Goal: Task Accomplishment & Management: Complete application form

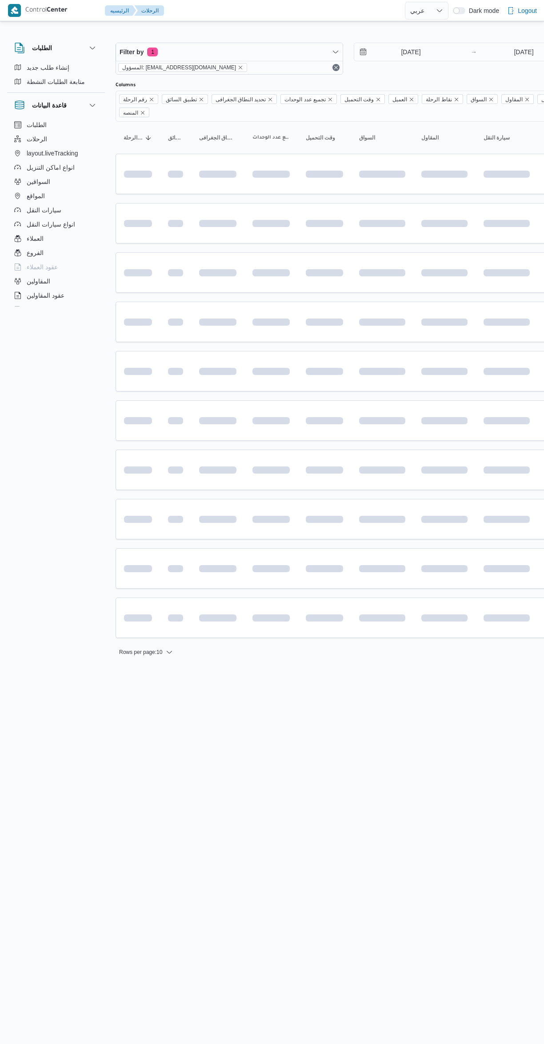
select select "ar"
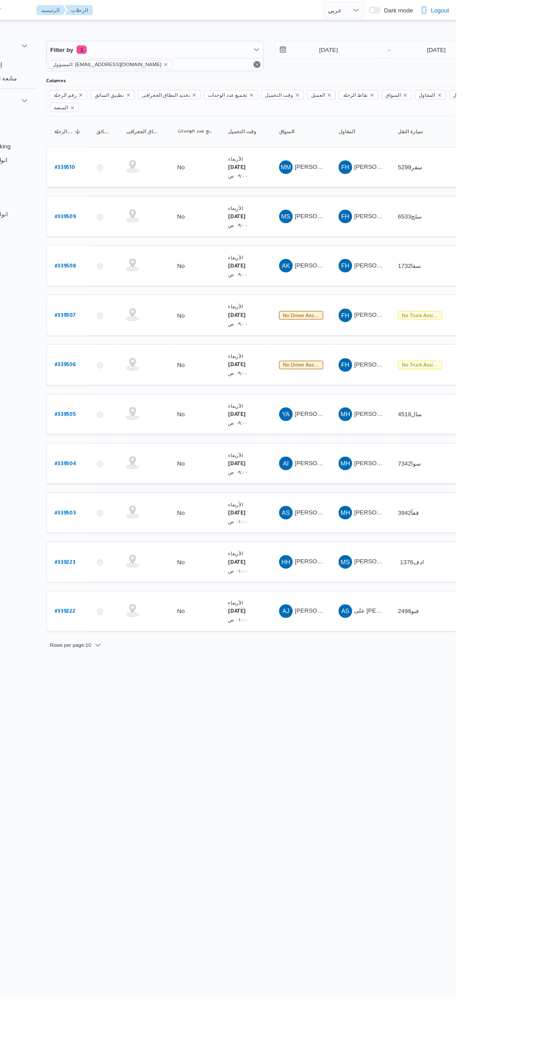
click at [139, 379] on b "# 339506" at bounding box center [135, 382] width 22 height 6
select select "ar"
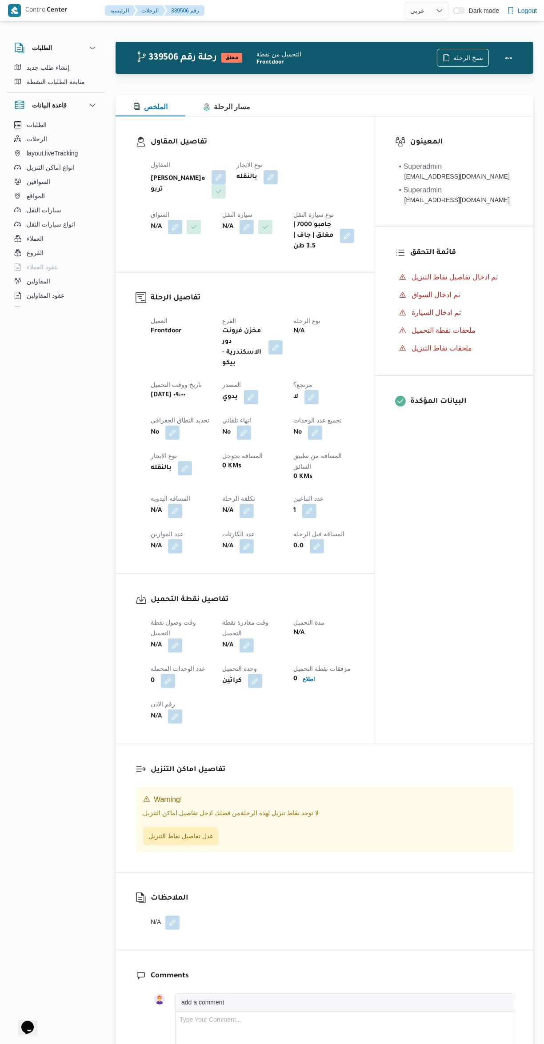
click at [182, 220] on button "button" at bounding box center [175, 227] width 14 height 14
click at [326, 216] on div "Search" at bounding box center [315, 213] width 67 height 18
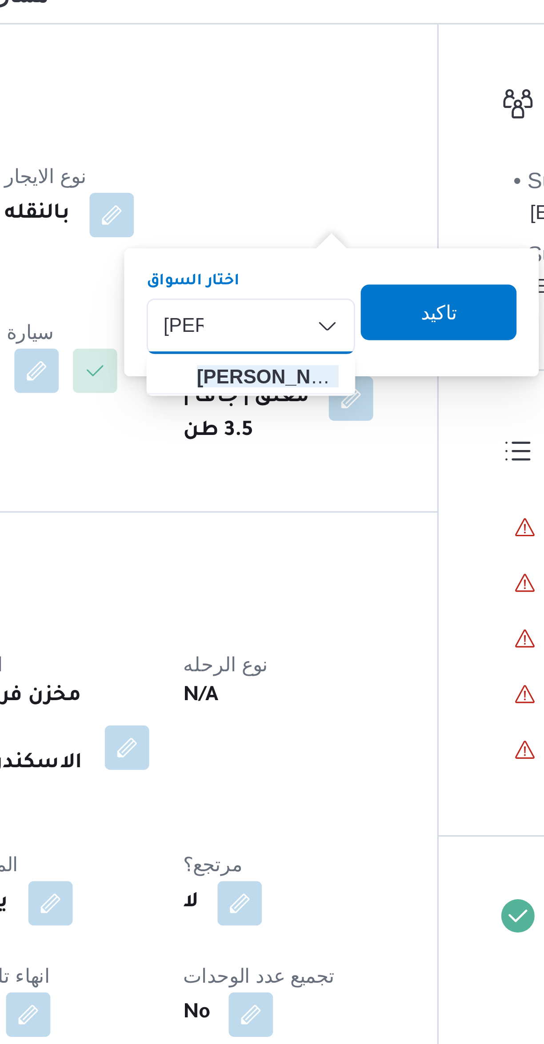
type input "[PERSON_NAME]"
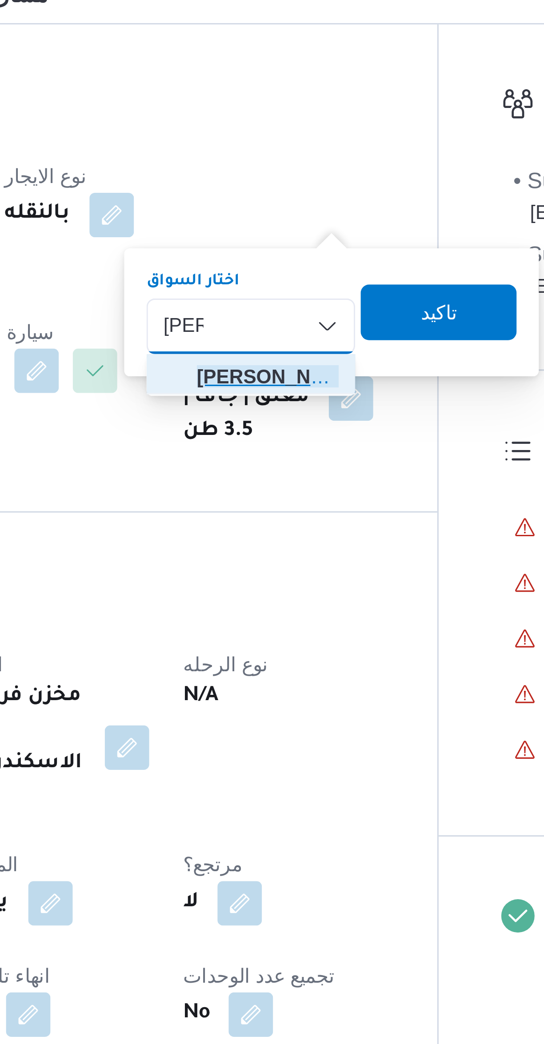
click at [333, 224] on span "[PERSON_NAME] [PERSON_NAME]" at bounding box center [320, 228] width 45 height 11
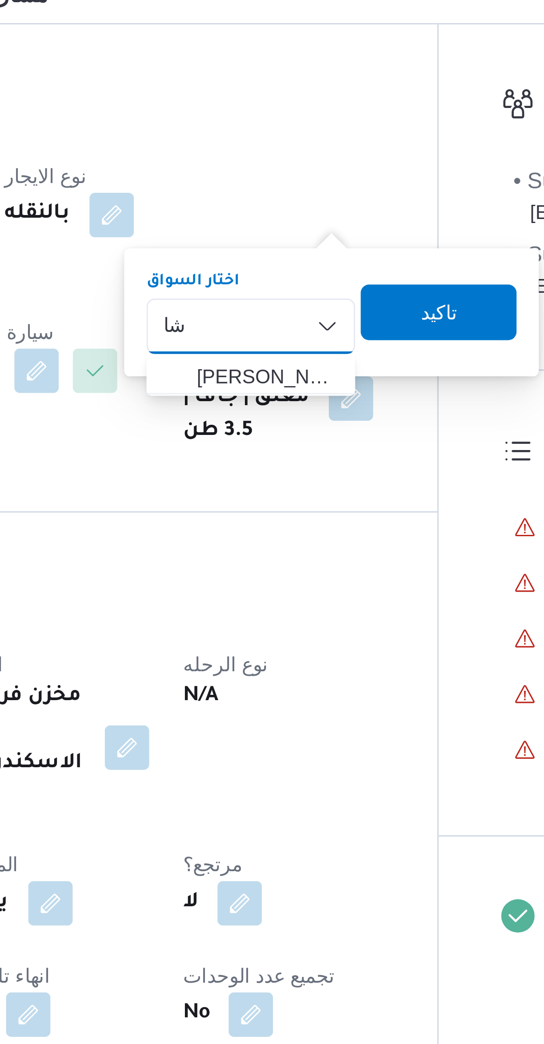
type input "ش"
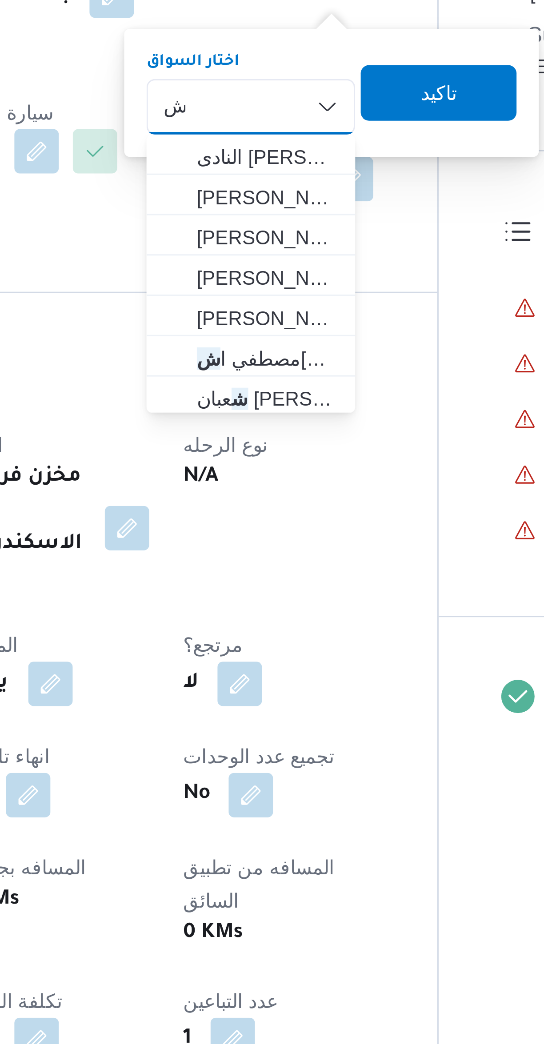
type input "ش"
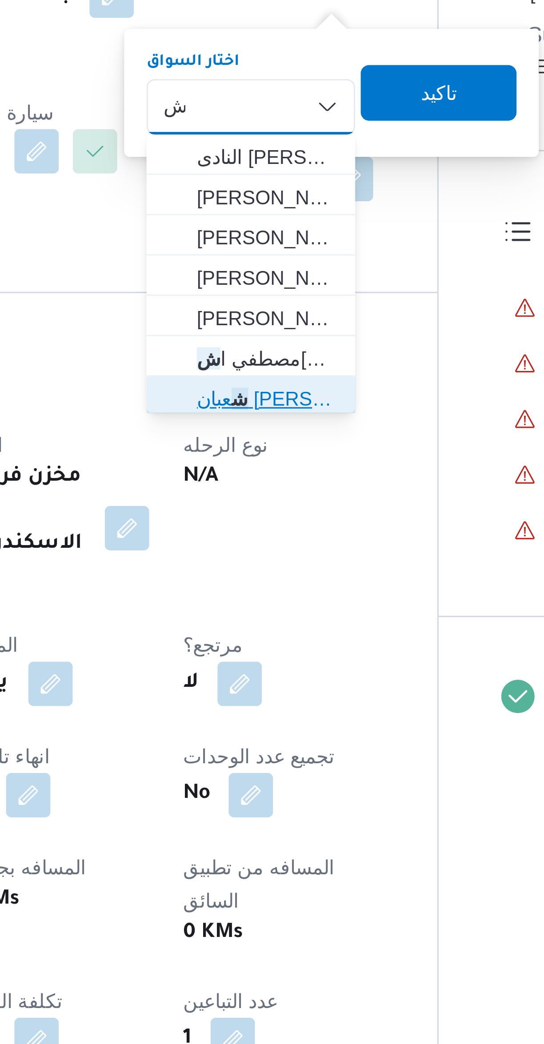
click at [324, 309] on span "ش عبان [PERSON_NAME]" at bounding box center [320, 306] width 45 height 11
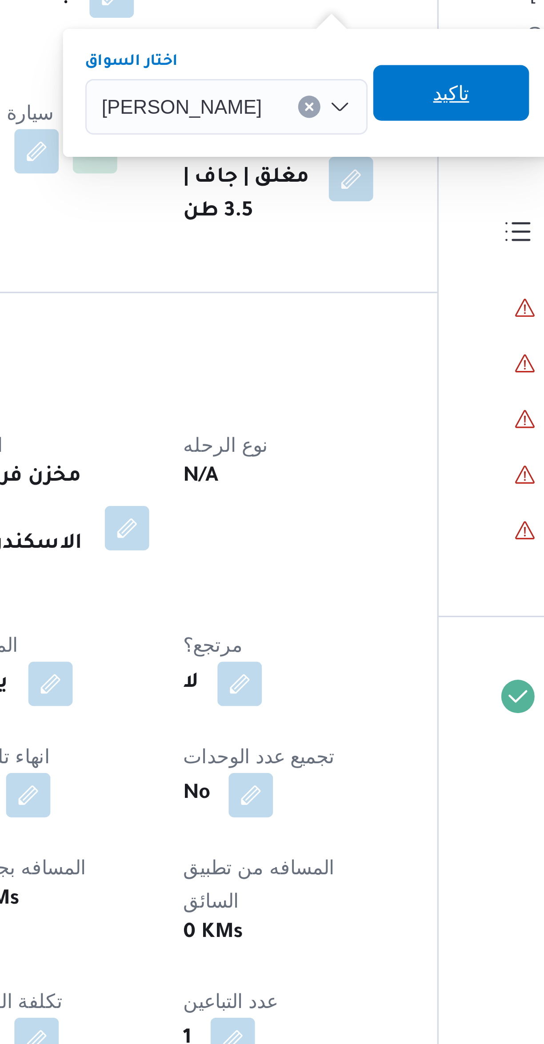
click at [386, 207] on span "تاكيد" at bounding box center [379, 208] width 50 height 18
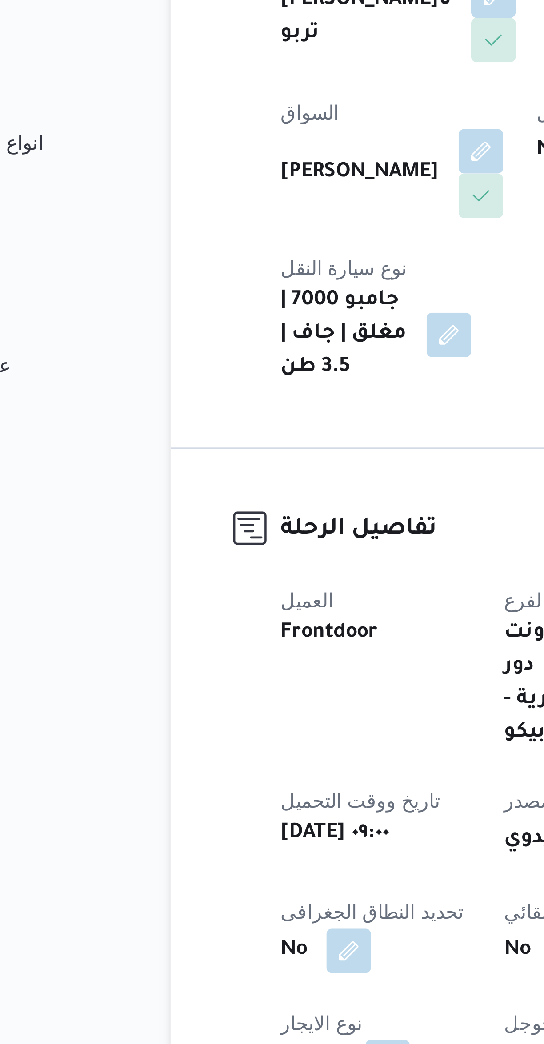
click at [250, 234] on button "button" at bounding box center [257, 227] width 14 height 14
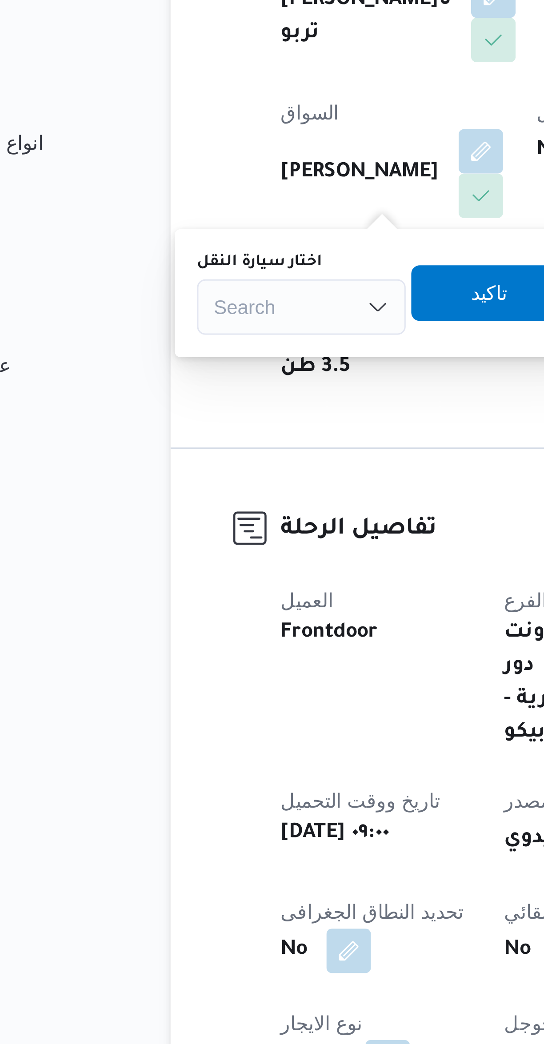
click at [160, 274] on div "Search" at bounding box center [157, 277] width 67 height 18
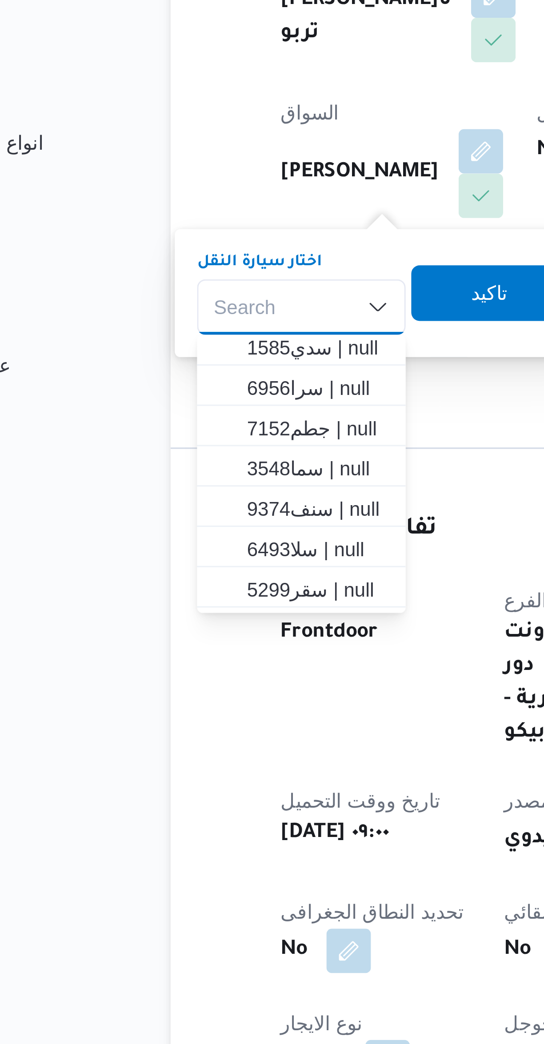
scroll to position [129, 0]
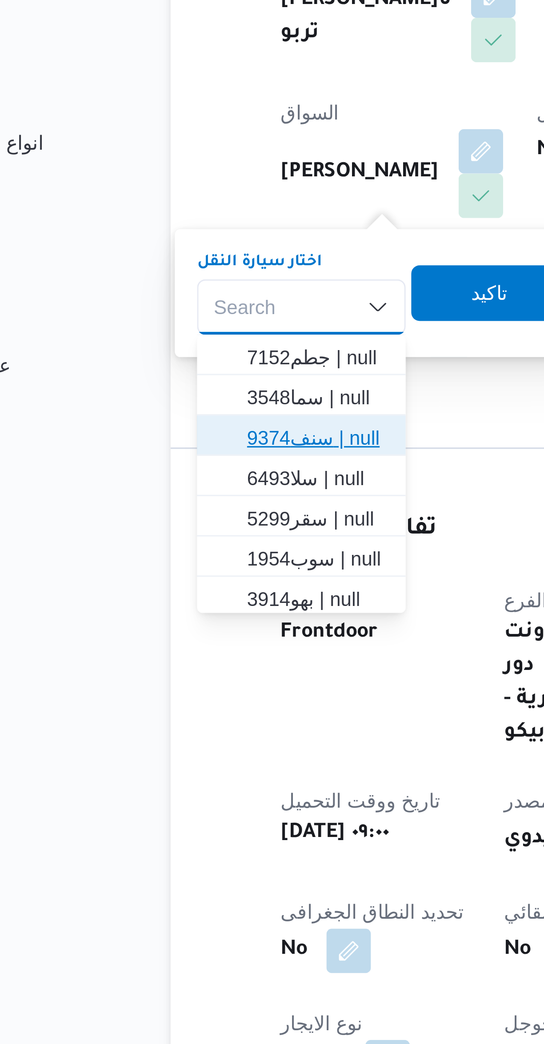
click at [167, 320] on span "سنف9374 | null" at bounding box center [162, 318] width 45 height 11
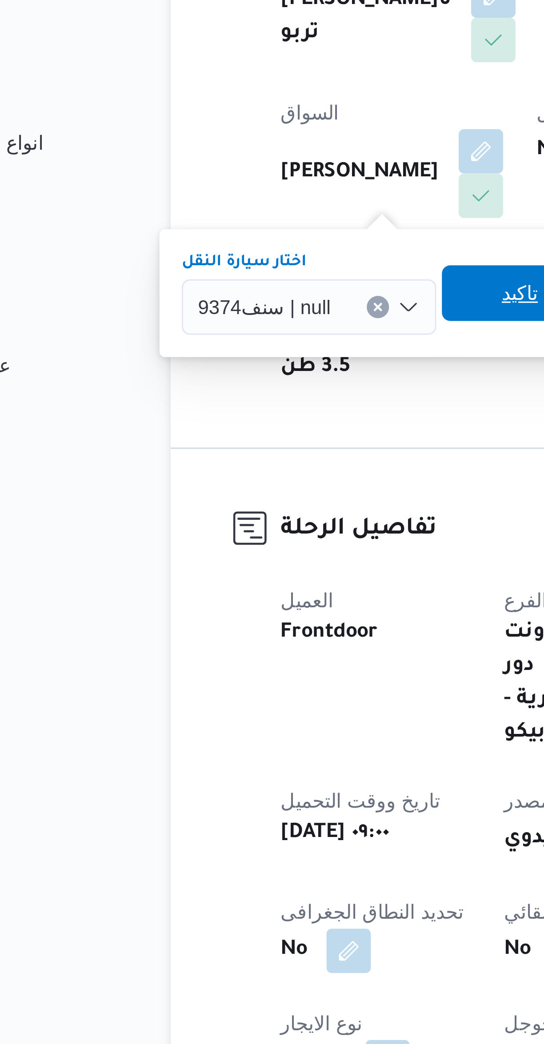
click at [221, 270] on span "تاكيد" at bounding box center [227, 272] width 12 height 11
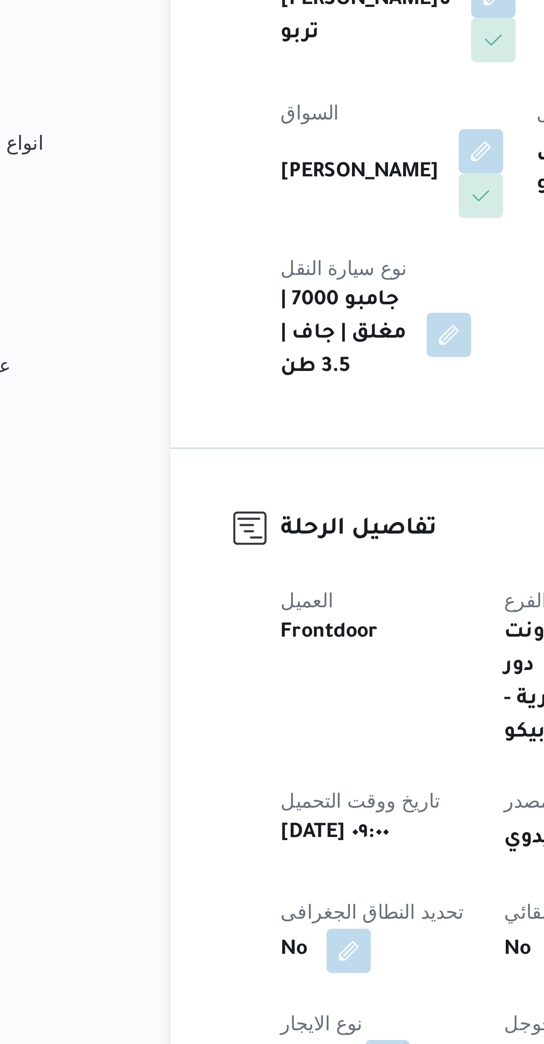
select select "ar"
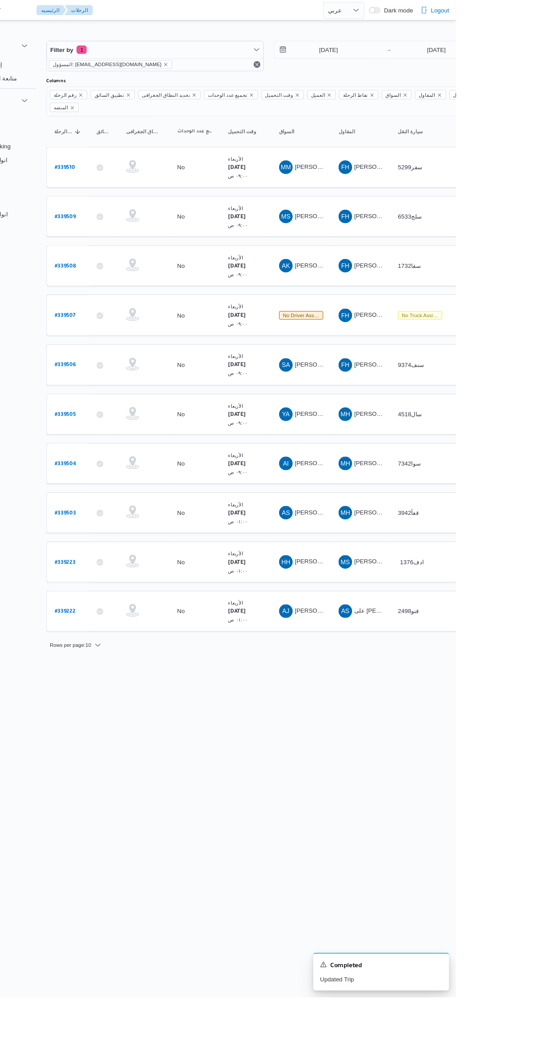
click at [143, 379] on b "# 339506" at bounding box center [135, 382] width 22 height 6
select select "ar"
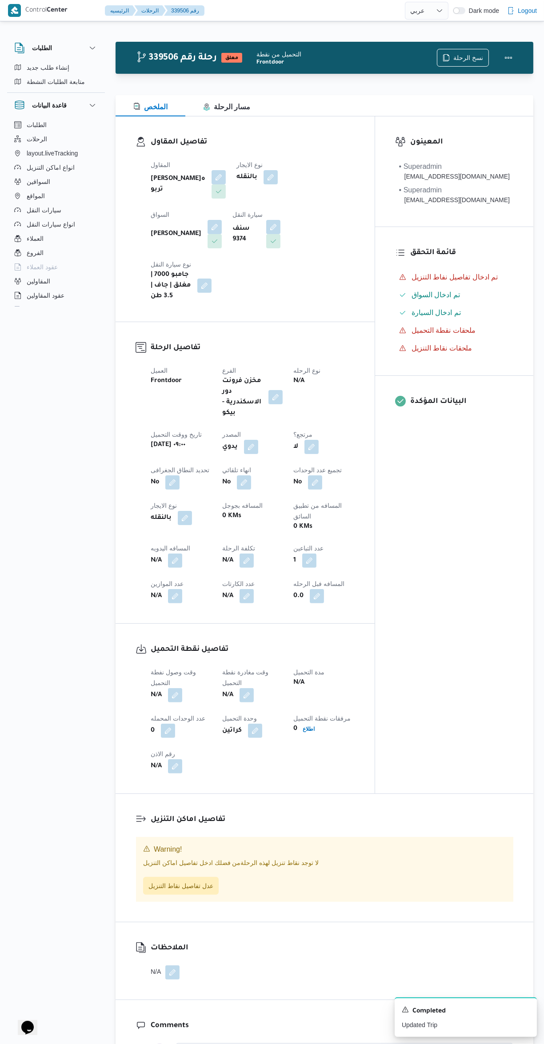
scroll to position [193, 0]
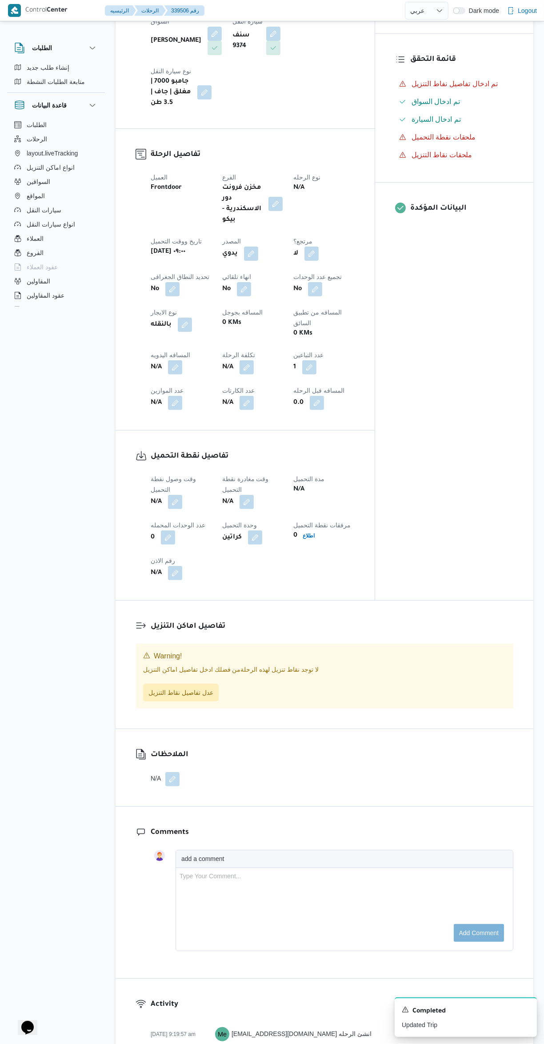
click at [175, 495] on button "button" at bounding box center [175, 502] width 14 height 14
click at [145, 491] on input "وقت وصول نفطة التحميل" at bounding box center [152, 491] width 101 height 18
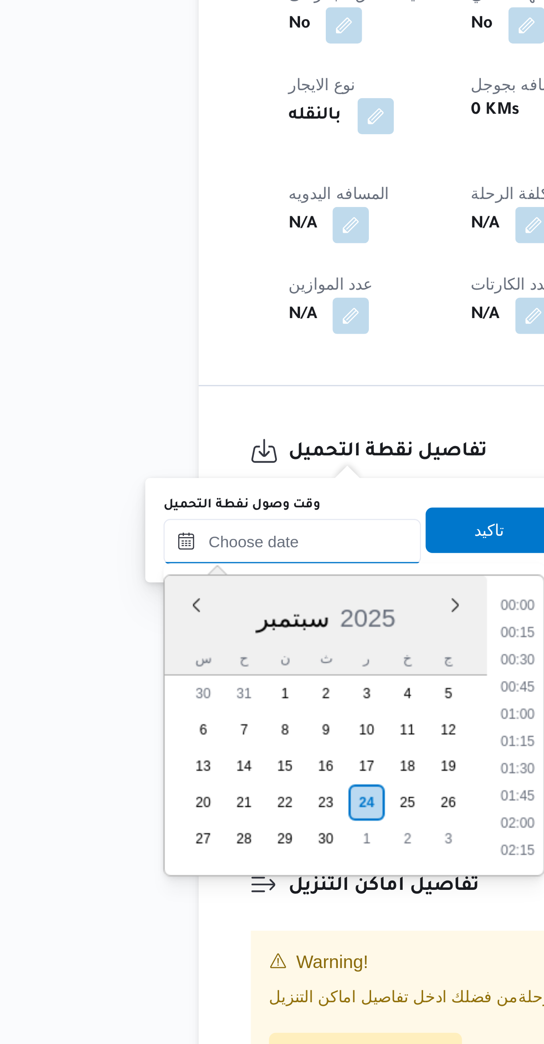
scroll to position [543, 0]
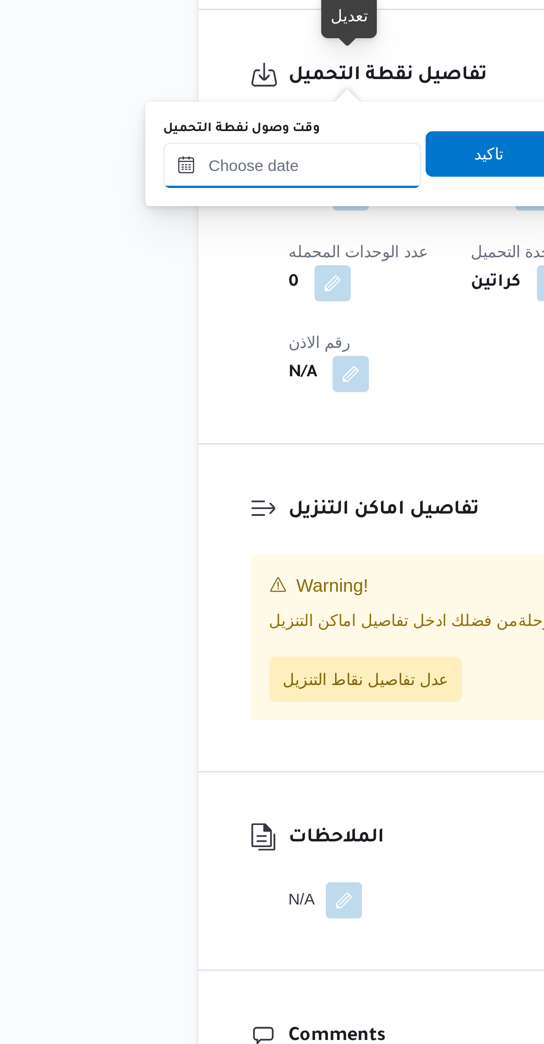
click at [156, 619] on input "وقت وصول نفطة التحميل" at bounding box center [152, 621] width 101 height 18
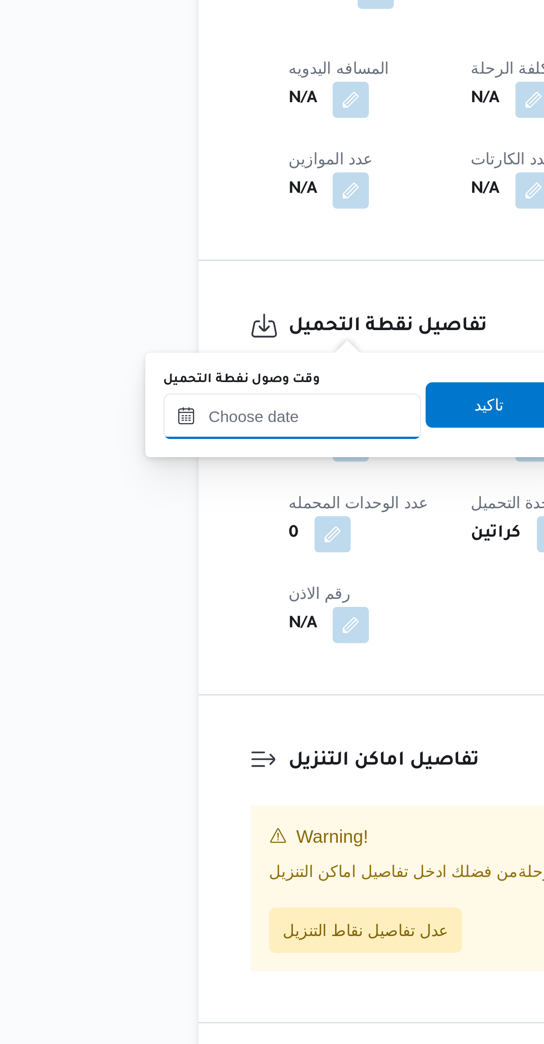
click at [156, 683] on input "وقت وصول نفطة التحميل" at bounding box center [152, 684] width 101 height 18
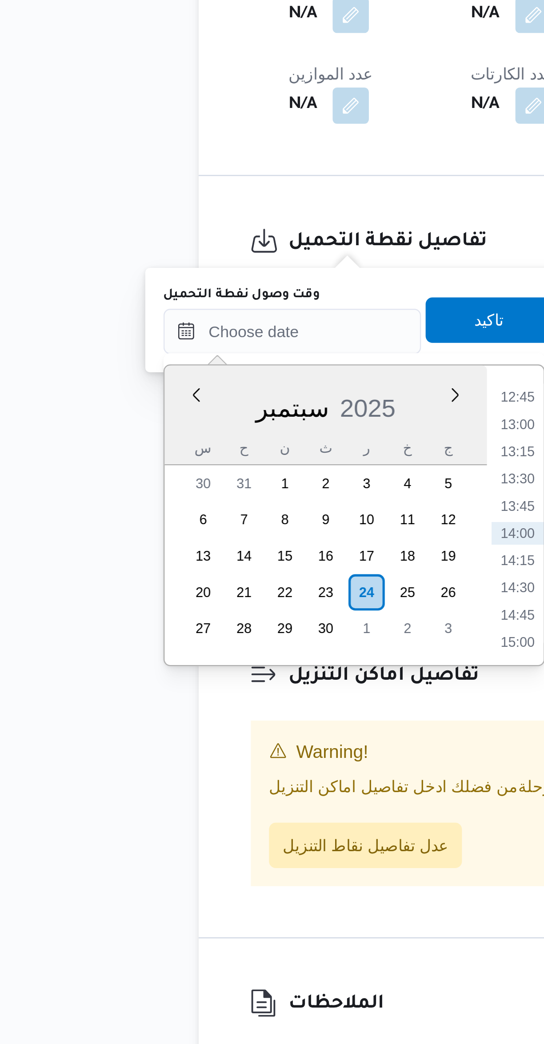
click at [238, 710] on li "12:45" at bounding box center [240, 710] width 20 height 9
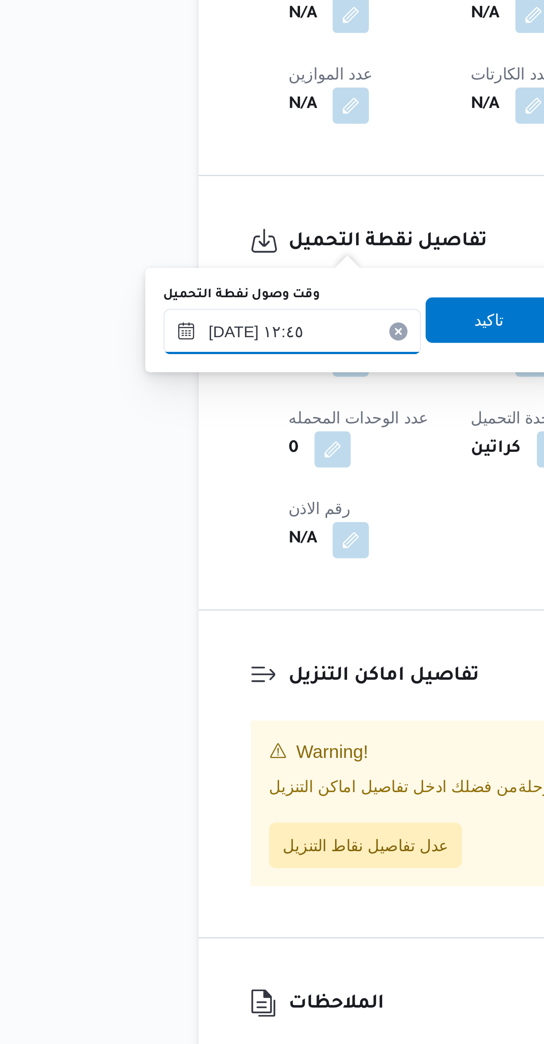
click at [157, 684] on input "[DATE] ١٢:٤٥" at bounding box center [152, 684] width 101 height 18
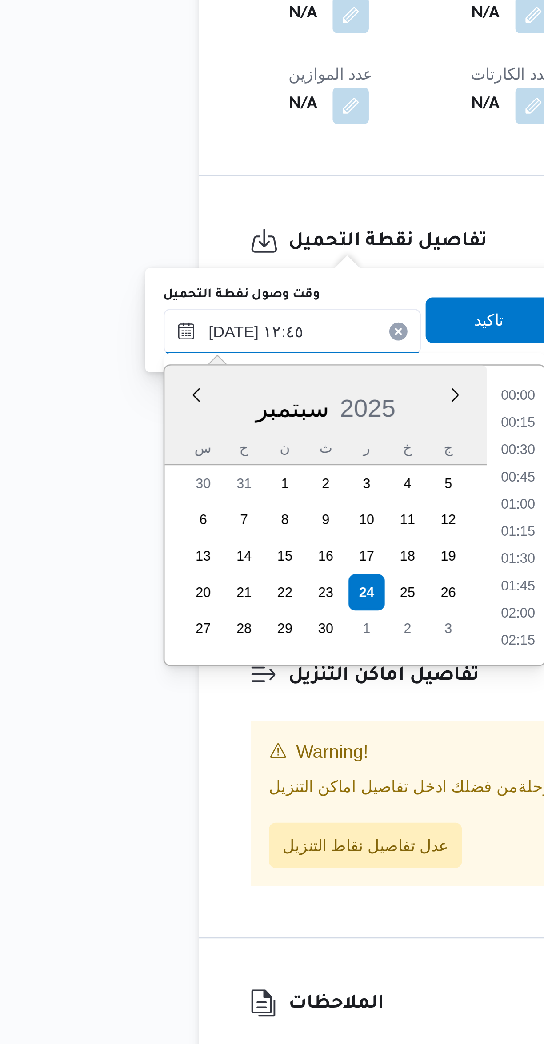
scroll to position [489, 0]
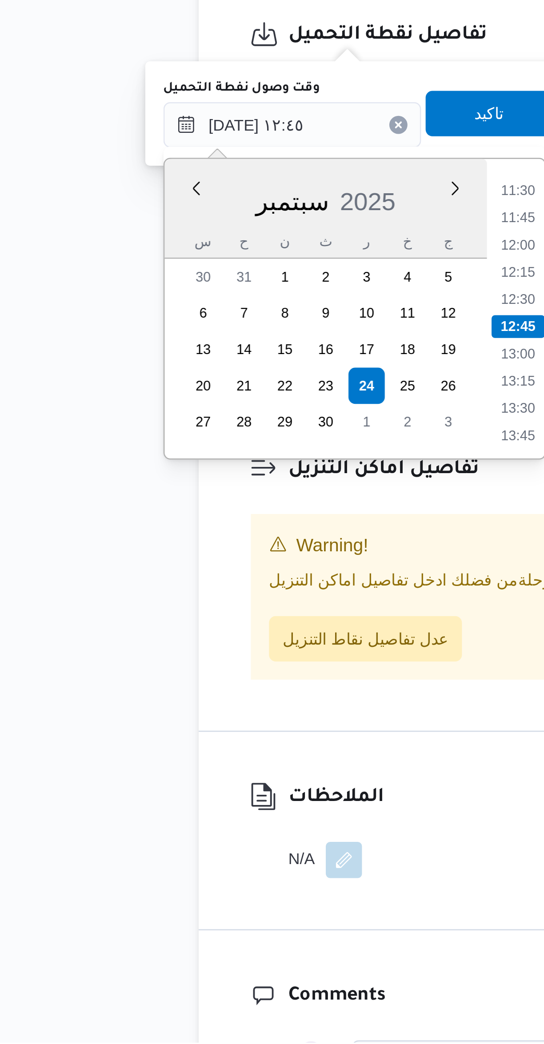
click at [236, 794] on li "13:30" at bounding box center [240, 795] width 20 height 9
type input "[DATE] ١٣:٣٠"
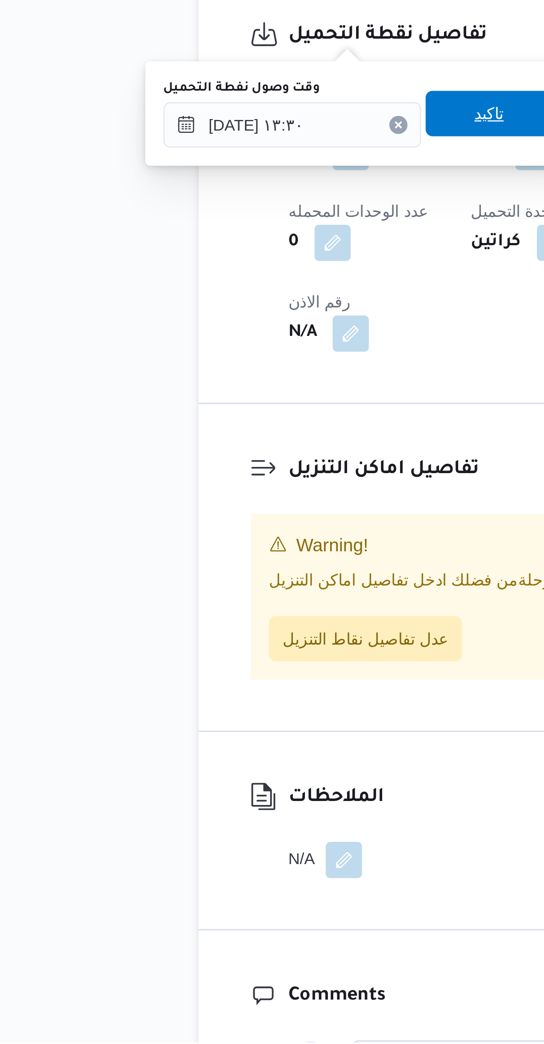
click at [232, 683] on span "تاكيد" at bounding box center [229, 680] width 50 height 18
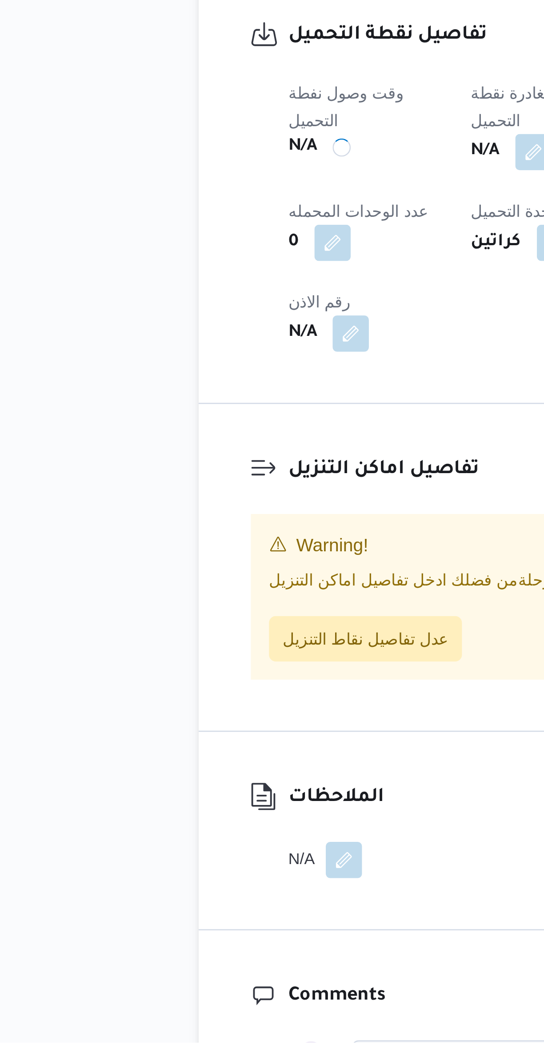
scroll to position [0, 0]
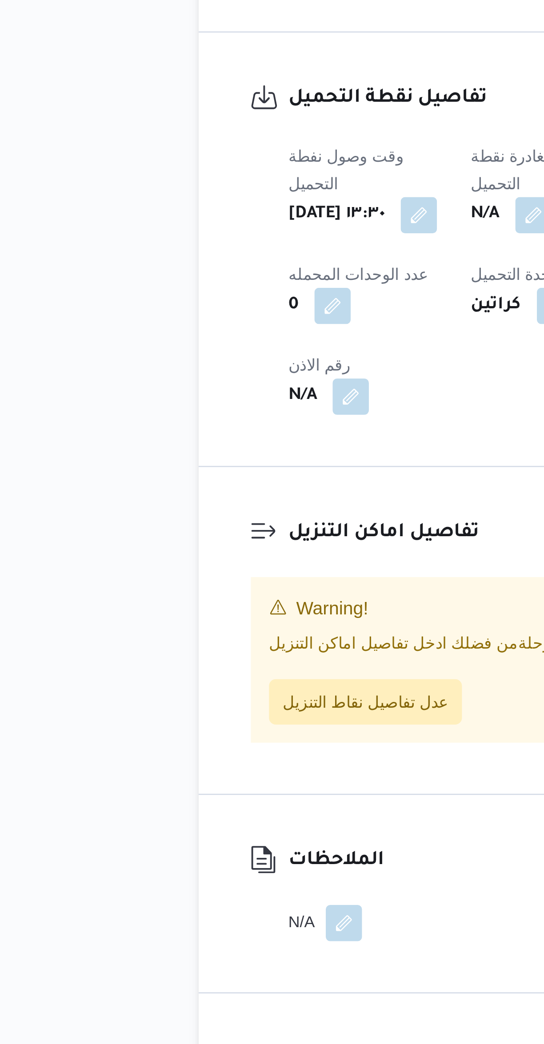
select select "ar"
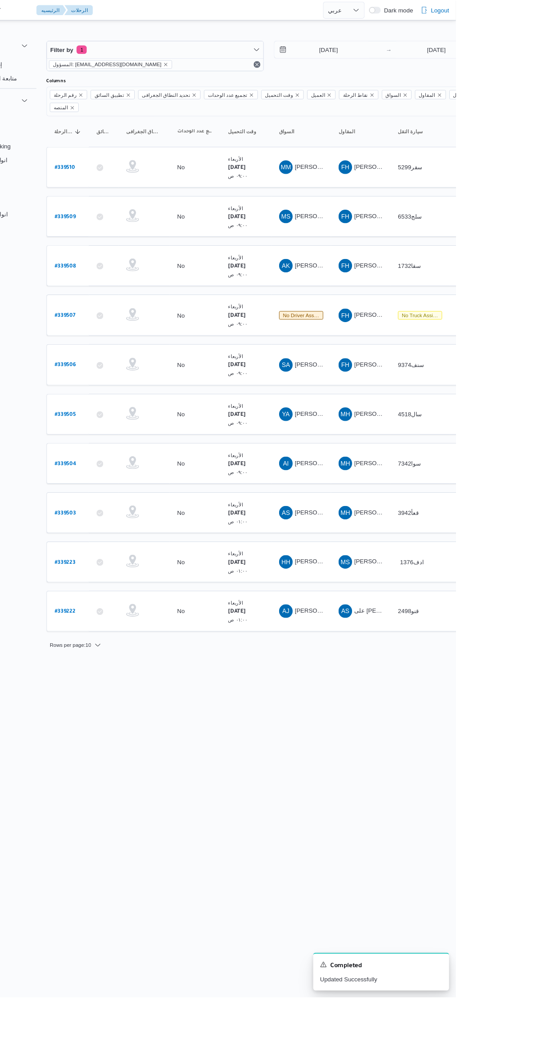
click at [141, 327] on b "# 339507" at bounding box center [135, 330] width 22 height 6
select select "ar"
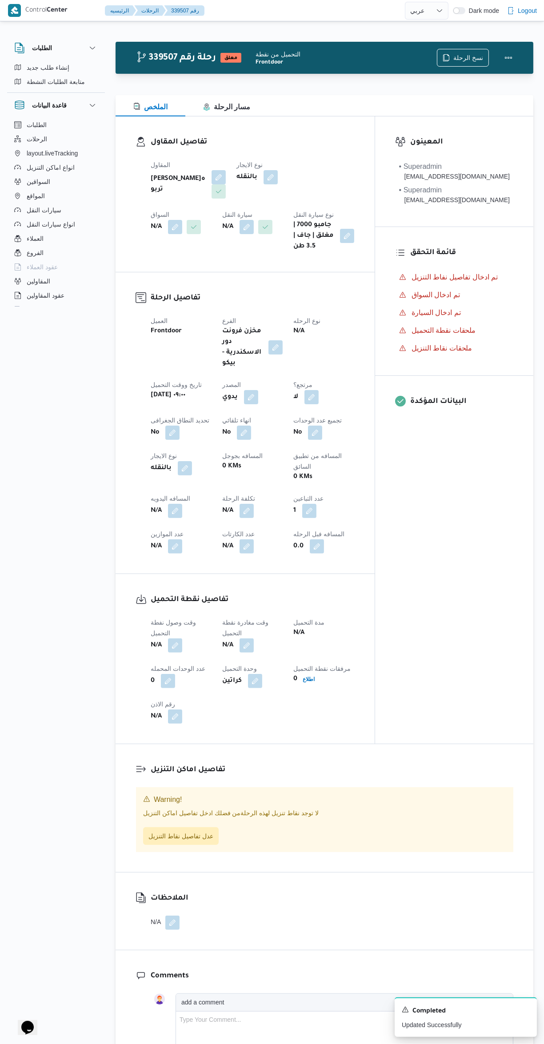
click at [182, 220] on button "button" at bounding box center [175, 227] width 14 height 14
click at [320, 208] on div "Search" at bounding box center [315, 213] width 67 height 18
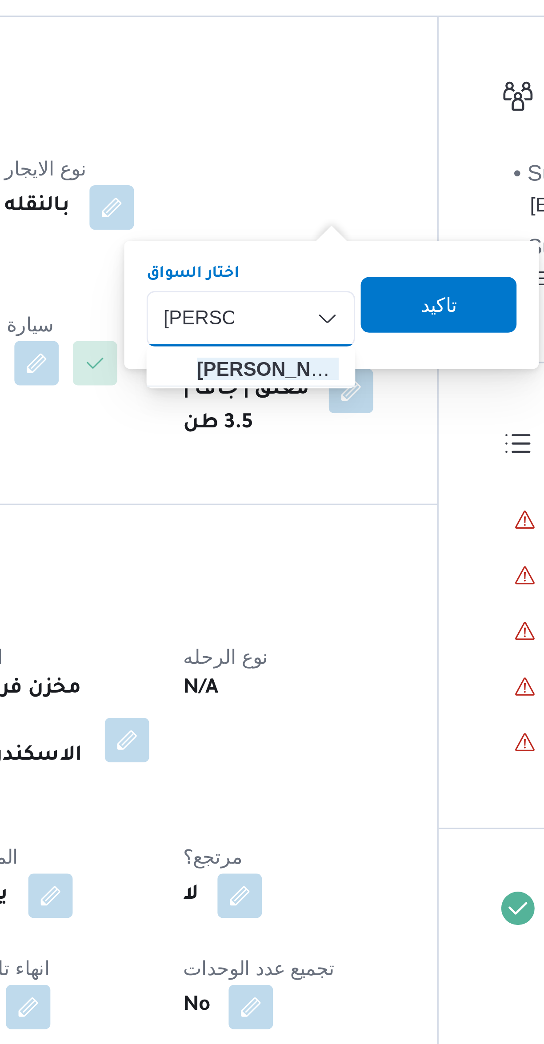
type input "[PERSON_NAME]"
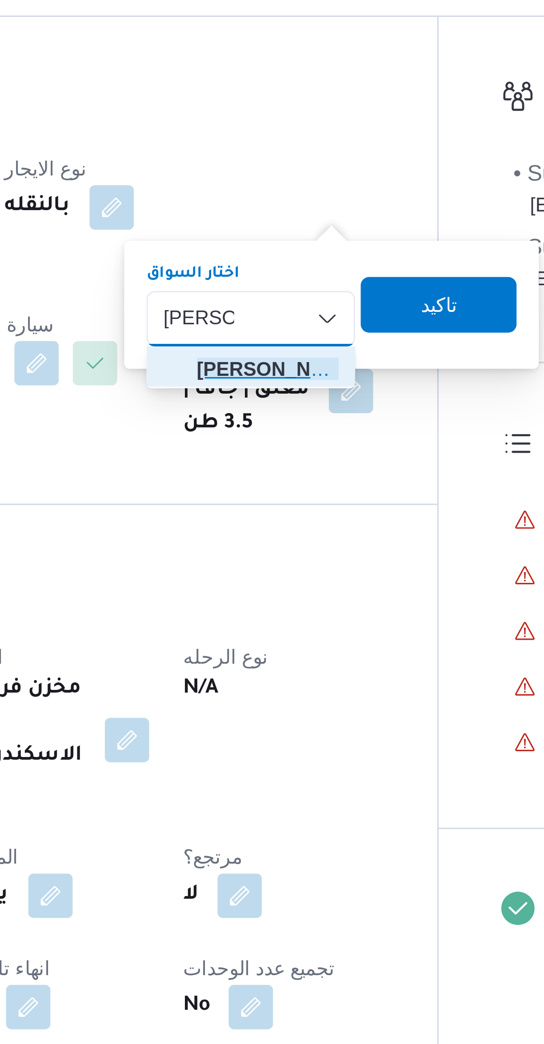
click at [329, 226] on span "[PERSON_NAME]" at bounding box center [320, 228] width 45 height 11
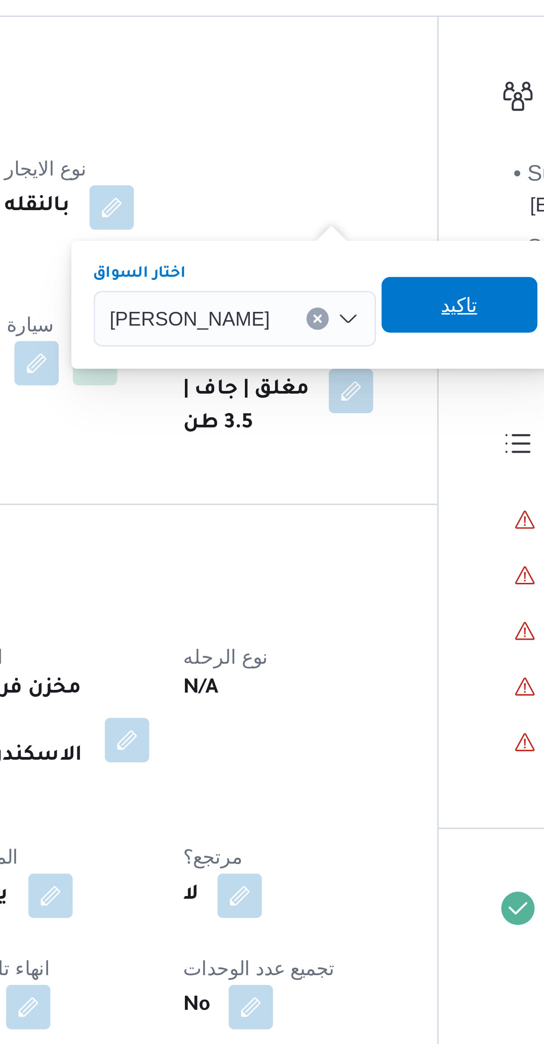
click at [385, 210] on span "تاكيد" at bounding box center [382, 208] width 50 height 18
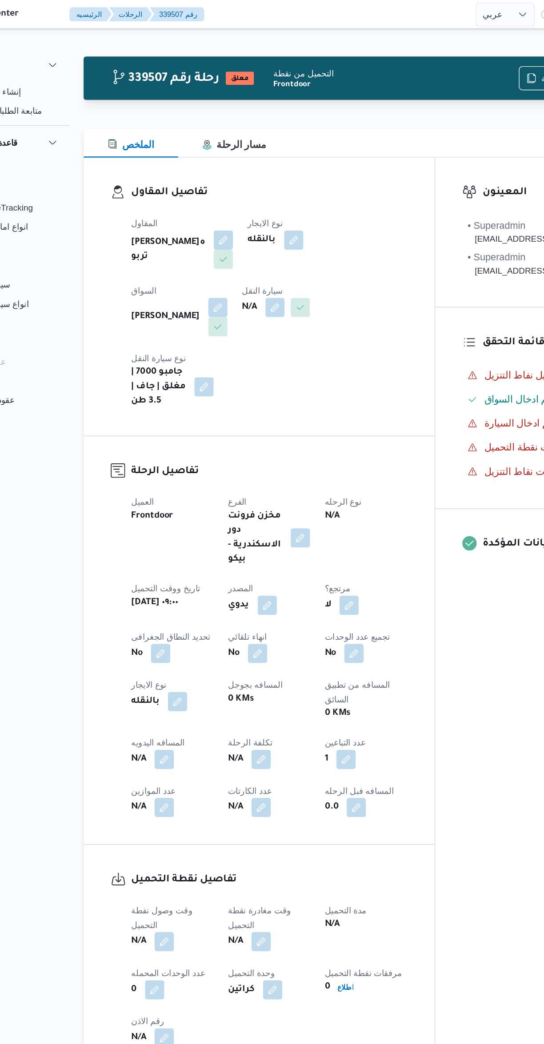
click at [250, 234] on button "button" at bounding box center [257, 227] width 14 height 14
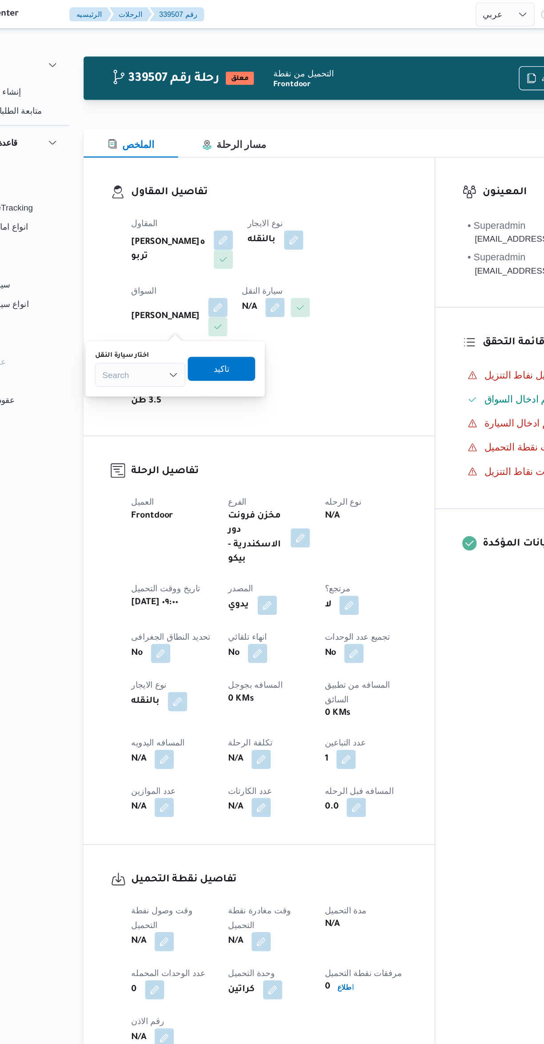
click at [152, 262] on label "اختار سيارة النقل" at bounding box center [144, 262] width 40 height 7
click at [130, 271] on input "اختار سيارة النقل" at bounding box center [129, 276] width 1 height 11
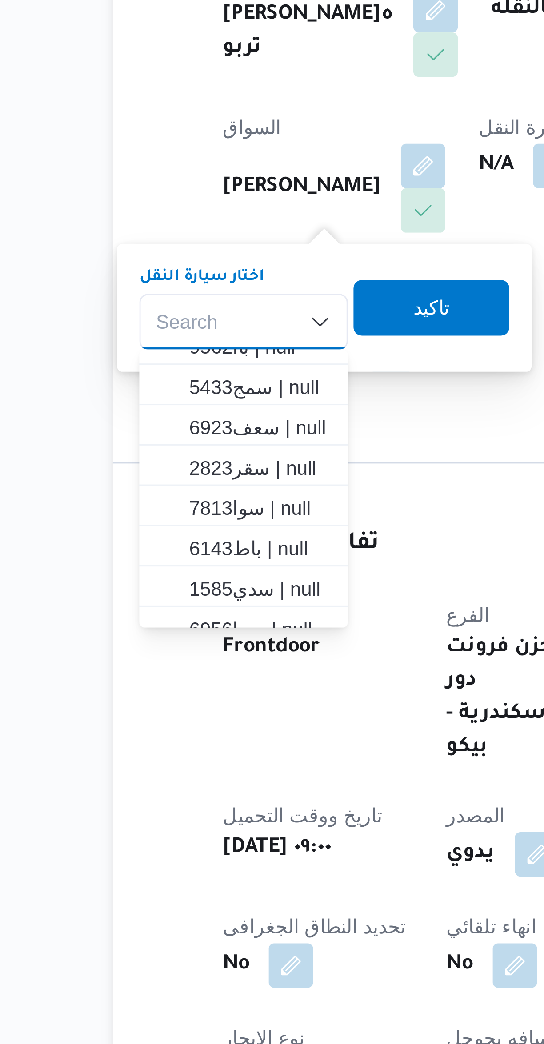
scroll to position [34, 0]
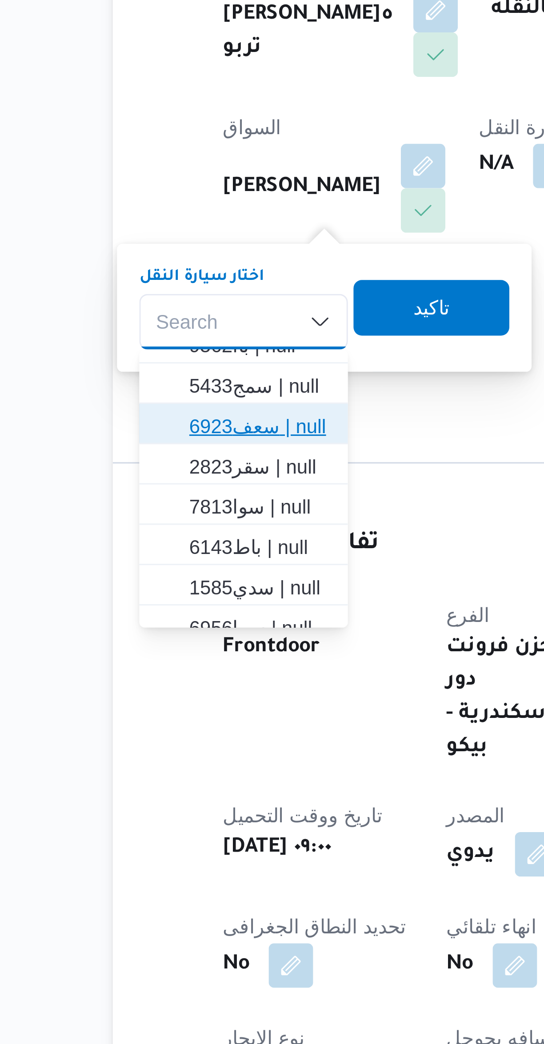
click at [164, 312] on span "سعف6923 | null" at bounding box center [162, 310] width 45 height 11
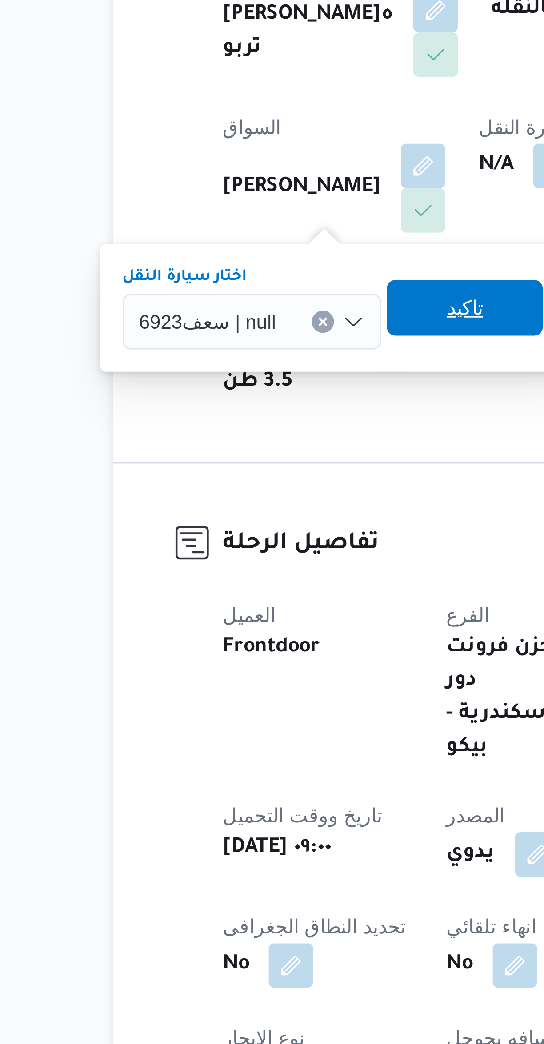
click at [225, 269] on span "تاكيد" at bounding box center [228, 272] width 12 height 11
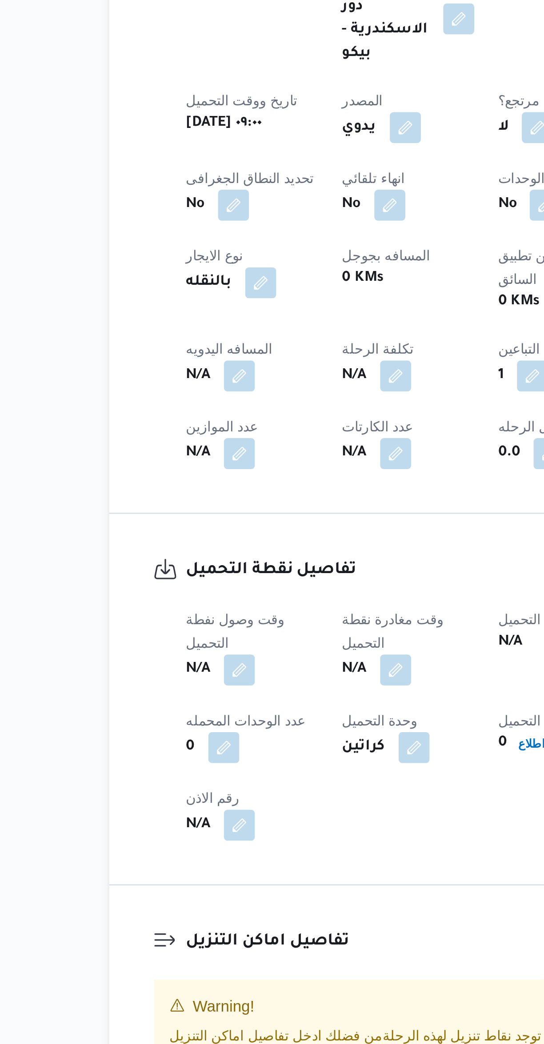
click at [181, 688] on button "button" at bounding box center [175, 695] width 14 height 14
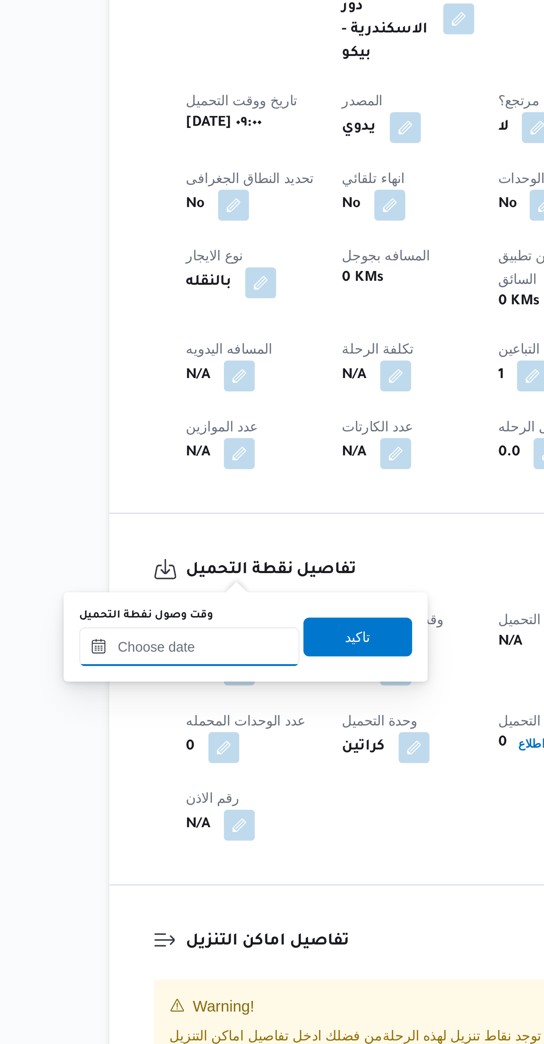
click at [166, 686] on input "وقت وصول نفطة التحميل" at bounding box center [152, 684] width 101 height 18
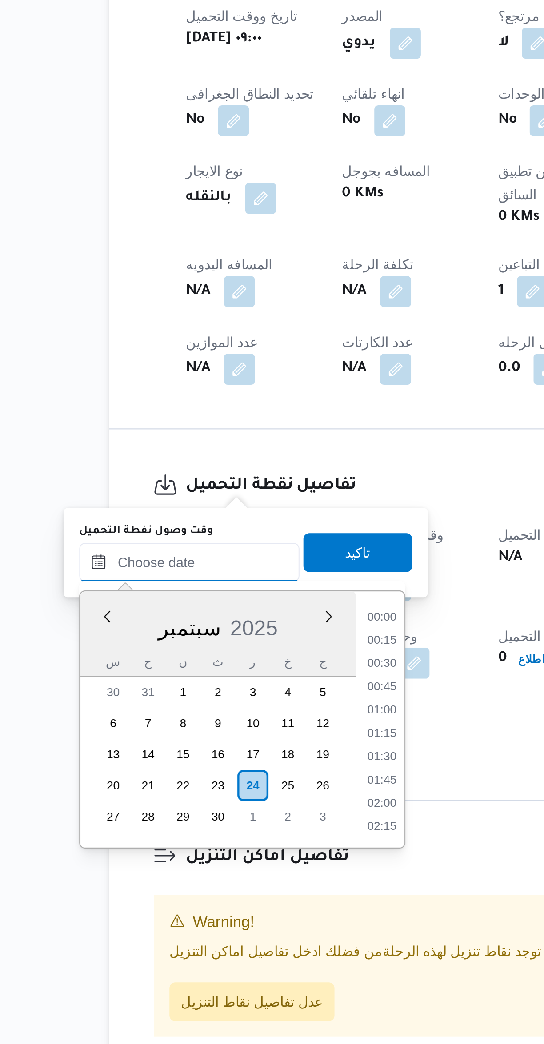
scroll to position [543, 0]
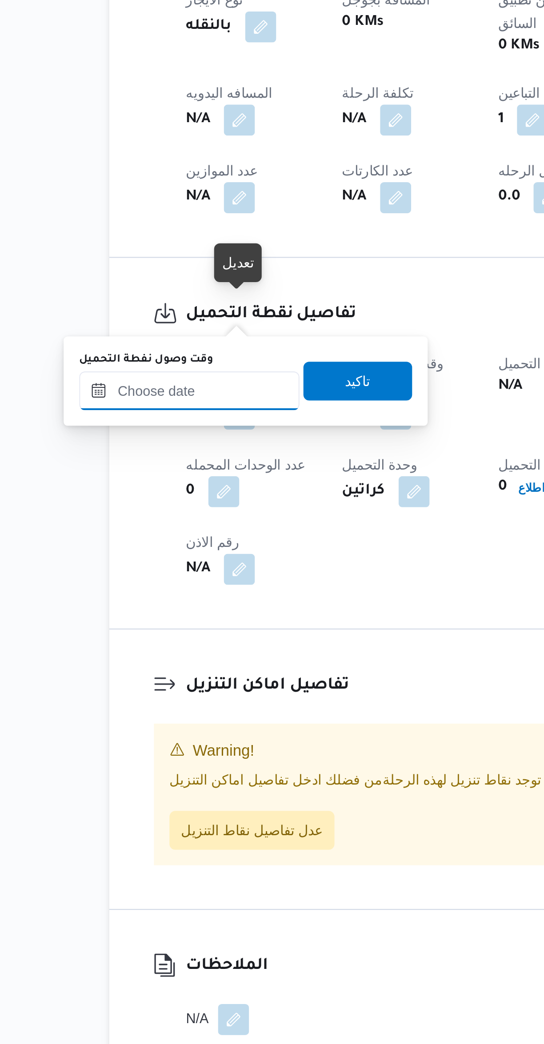
click at [147, 683] on input "وقت وصول نفطة التحميل" at bounding box center [152, 684] width 101 height 18
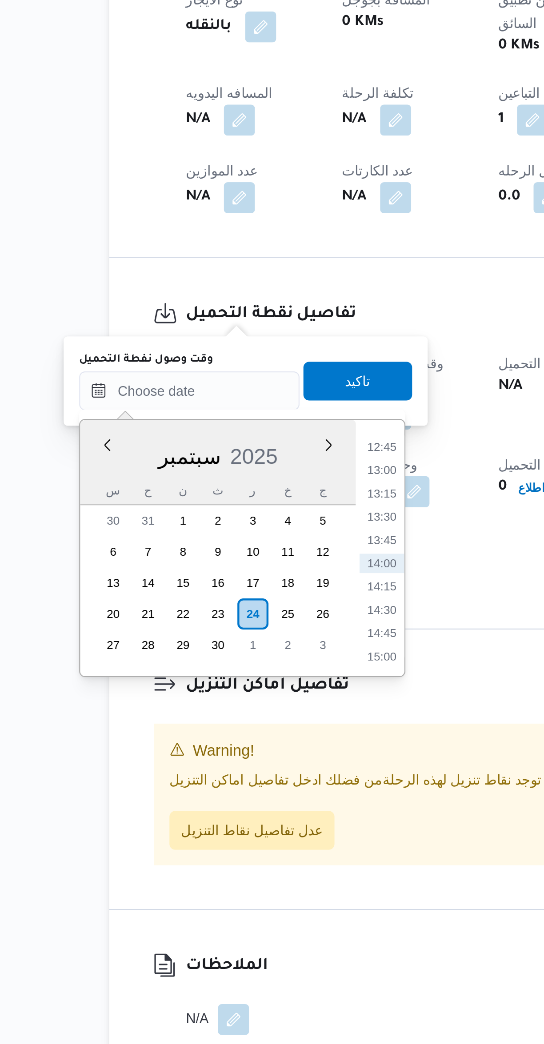
click at [230, 716] on li "13:00" at bounding box center [240, 720] width 20 height 9
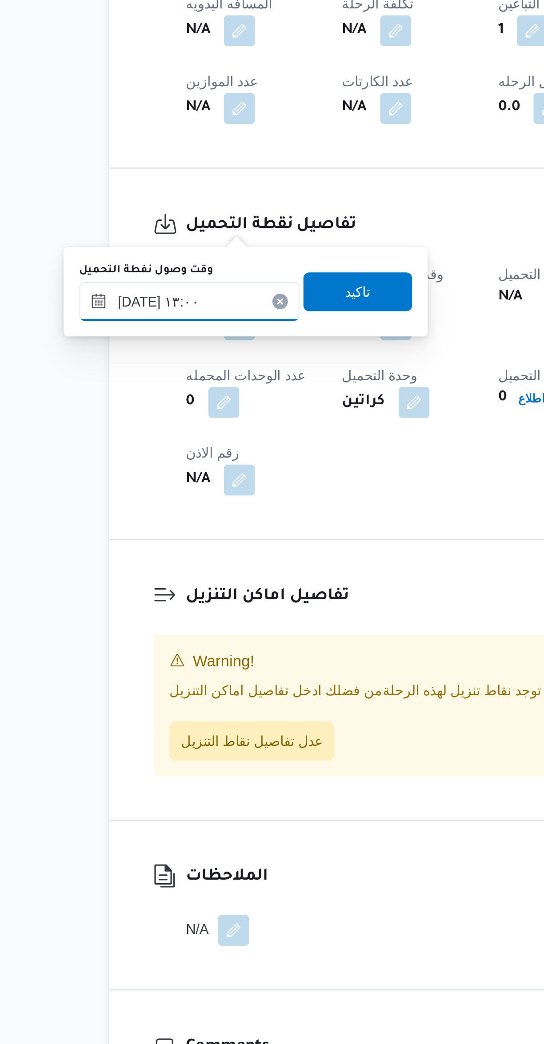
click at [158, 685] on input "[DATE] ١٣:٠٠" at bounding box center [152, 684] width 101 height 18
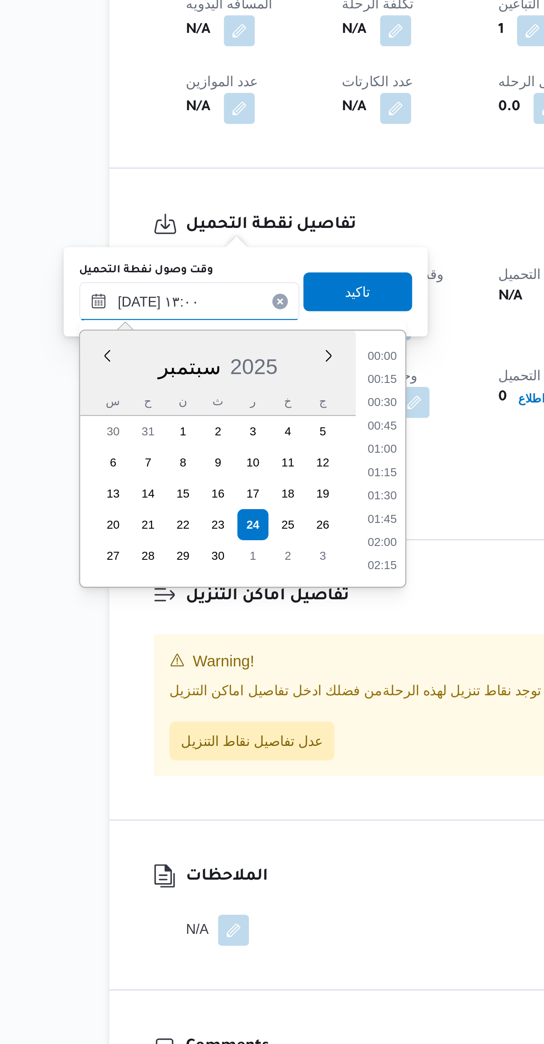
scroll to position [500, 0]
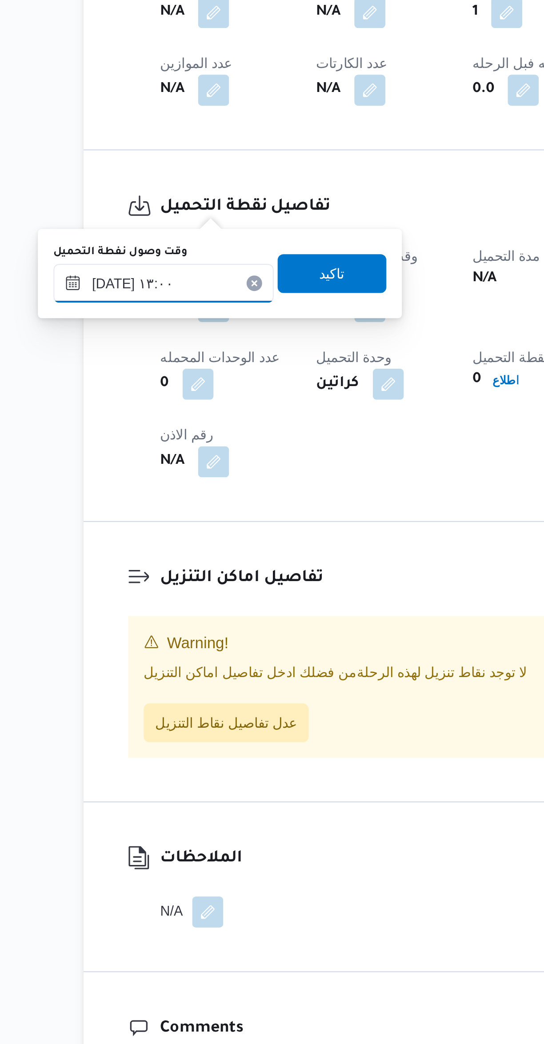
click at [147, 679] on input "[DATE] ١٣:٠٠" at bounding box center [152, 684] width 101 height 18
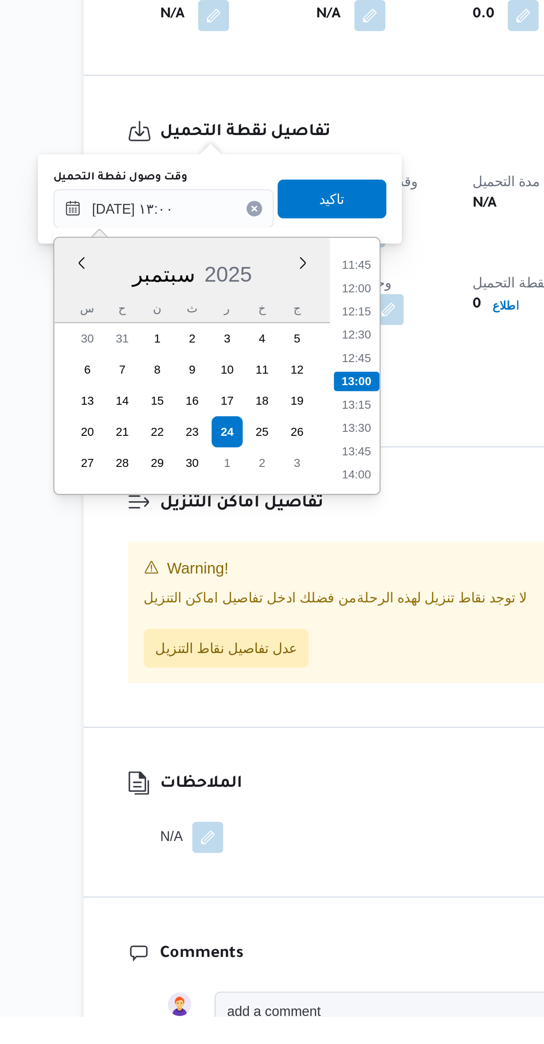
click at [246, 770] on li "13:30" at bounding box center [240, 774] width 20 height 9
type input "[DATE] ١٣:٣٠"
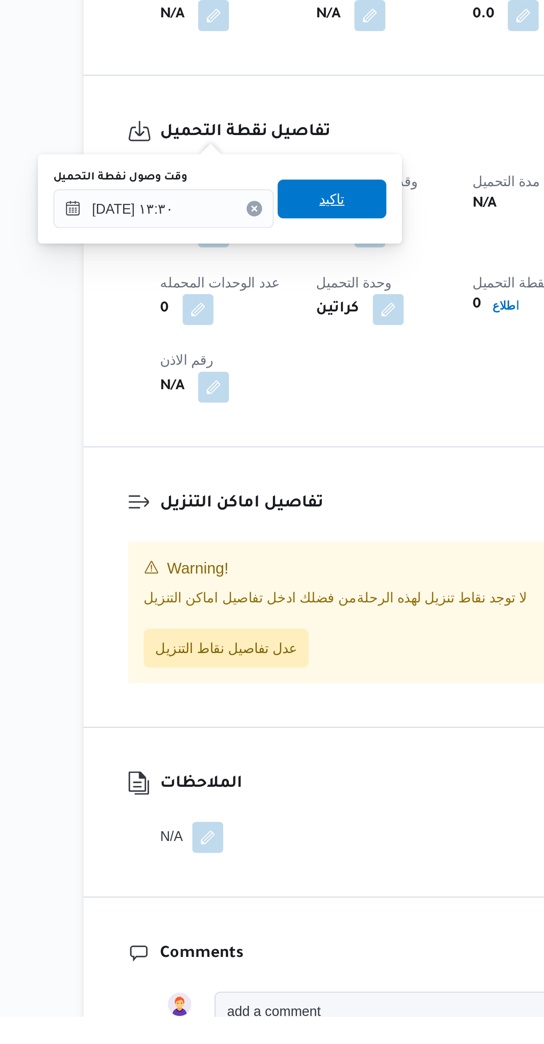
click at [207, 671] on span "تاكيد" at bounding box center [229, 669] width 50 height 18
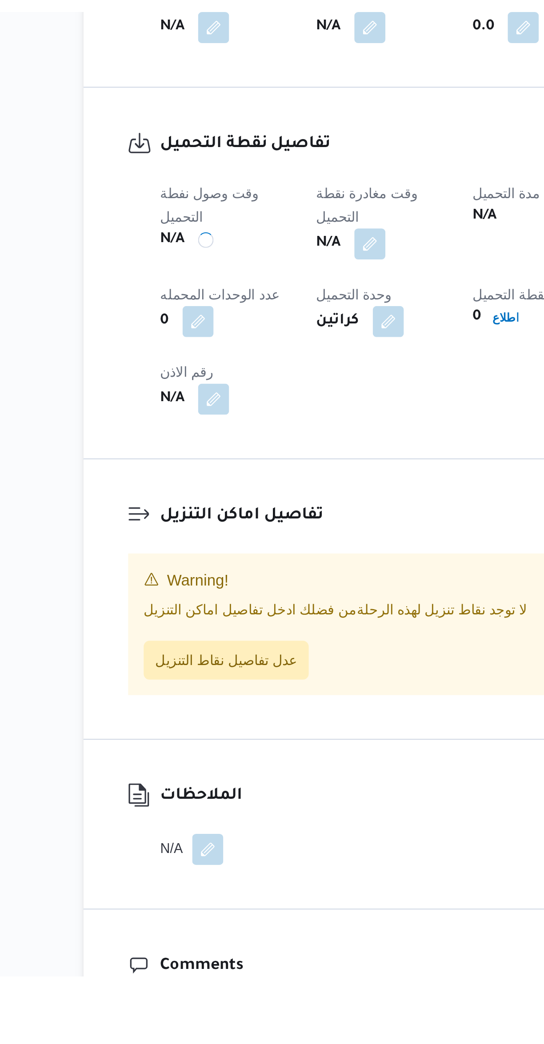
scroll to position [11, 0]
